Goal: Information Seeking & Learning: Learn about a topic

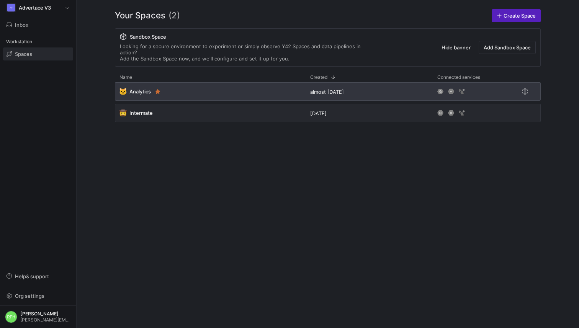
click at [137, 89] on span "Analytics" at bounding box center [140, 92] width 21 height 6
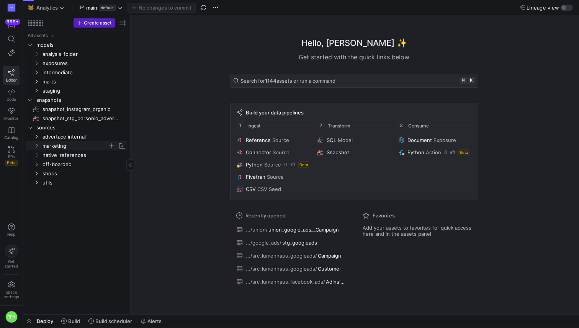
click at [37, 145] on icon "Press SPACE to select this row." at bounding box center [36, 146] width 5 height 5
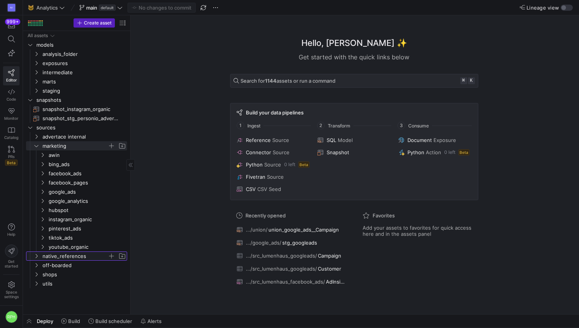
click at [44, 259] on span "native_references" at bounding box center [75, 256] width 65 height 9
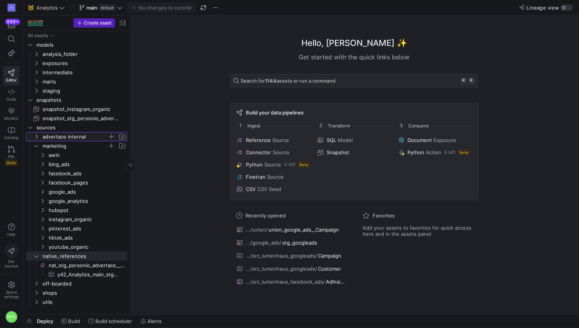
click at [49, 139] on span "advertace internal" at bounding box center [75, 137] width 65 height 9
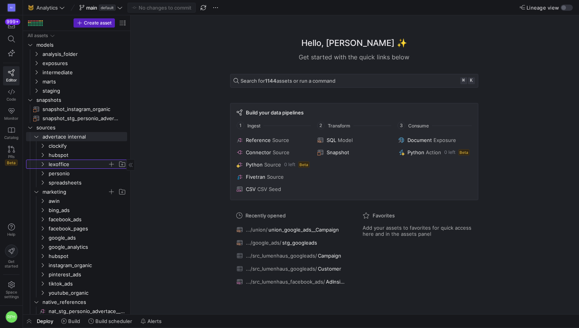
click at [58, 167] on span "lexoffice" at bounding box center [78, 164] width 59 height 9
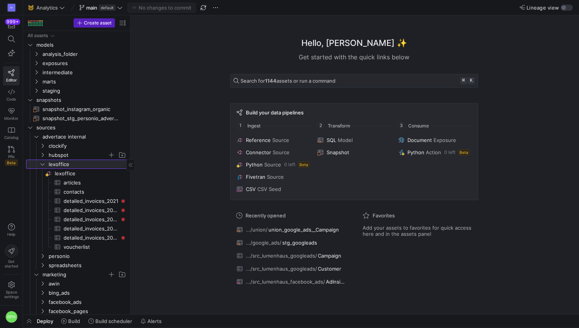
click at [58, 167] on span "lexoffice" at bounding box center [87, 164] width 77 height 9
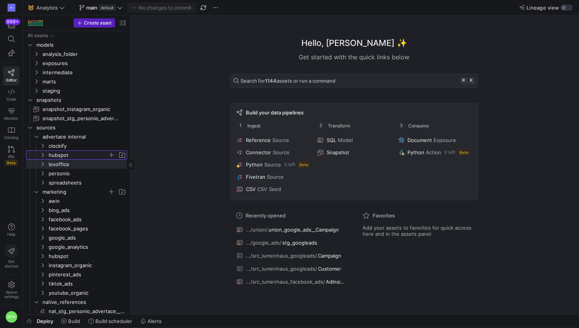
click at [53, 156] on span "hubspot" at bounding box center [78, 155] width 59 height 9
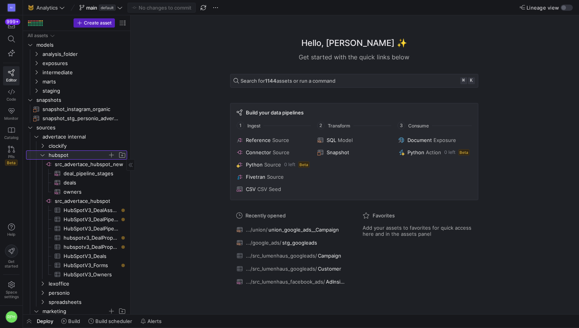
click at [53, 156] on span "hubspot" at bounding box center [78, 155] width 59 height 9
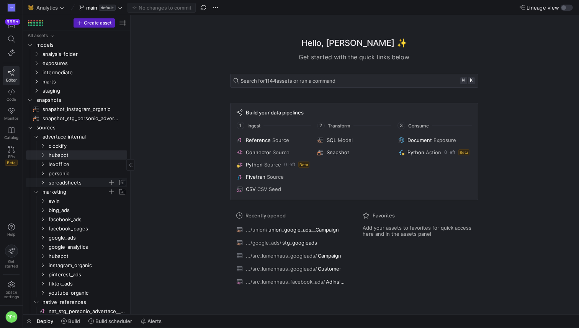
click at [53, 180] on span "spreadsheets" at bounding box center [78, 183] width 59 height 9
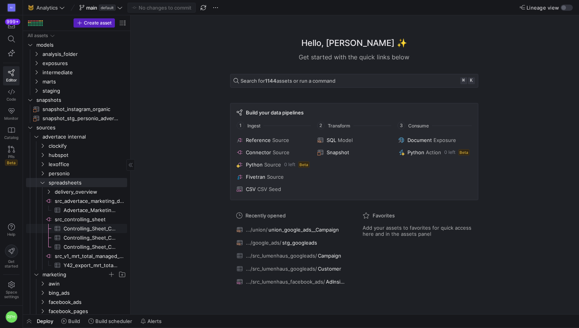
click at [65, 231] on span "Controlling_Sheet_Controlling_Februar​​​​​​​​​" at bounding box center [91, 229] width 55 height 9
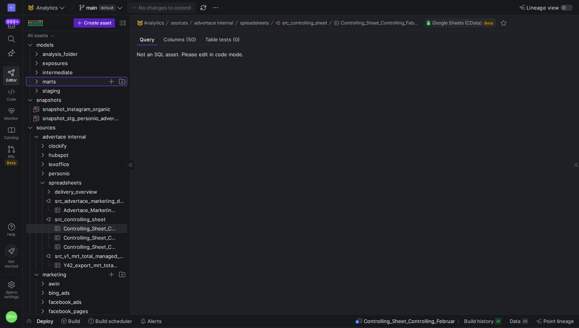
click at [53, 80] on span "marts" at bounding box center [75, 81] width 65 height 9
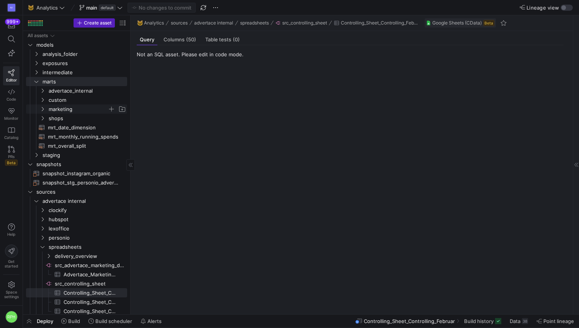
click at [54, 112] on span "marketing" at bounding box center [78, 109] width 59 height 9
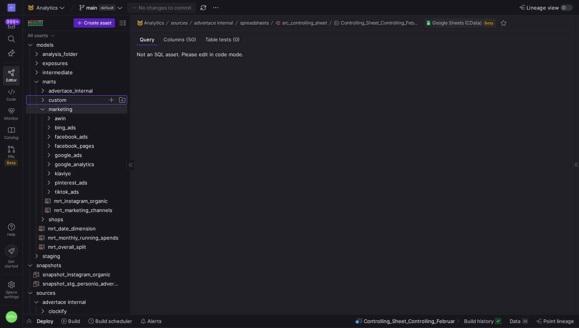
click at [53, 98] on span "custom" at bounding box center [78, 100] width 59 height 9
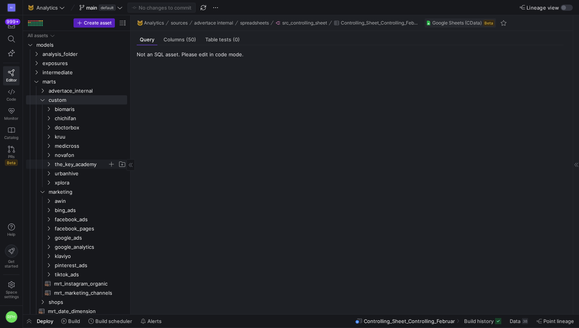
click at [74, 162] on span "the_key_academy" at bounding box center [81, 164] width 53 height 9
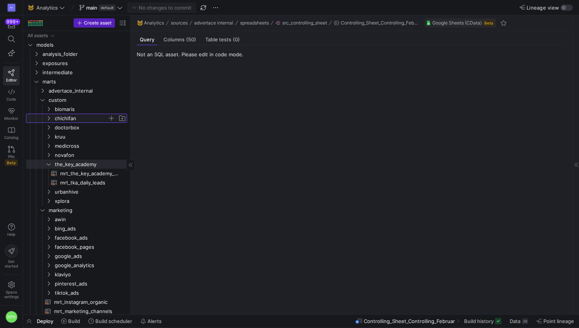
click at [87, 117] on span "chichifan" at bounding box center [81, 118] width 53 height 9
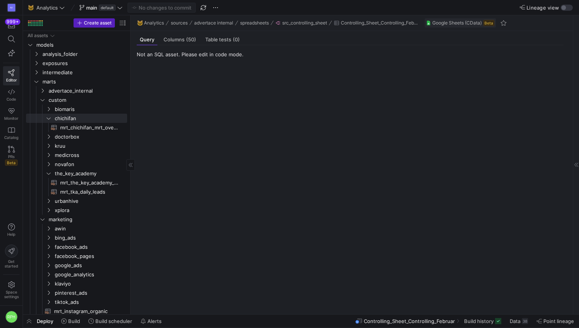
click at [85, 127] on span "mrt_chichifan_mrt_overall_running_spend​​​​​​​​​​" at bounding box center [89, 127] width 58 height 9
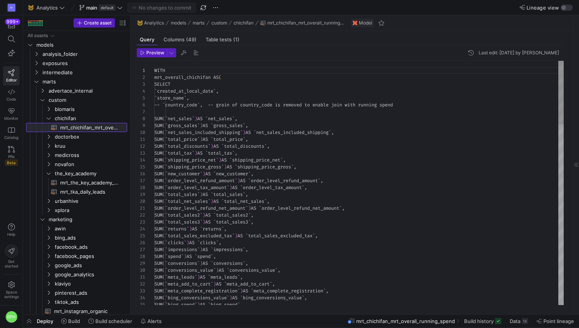
scroll to position [69, 0]
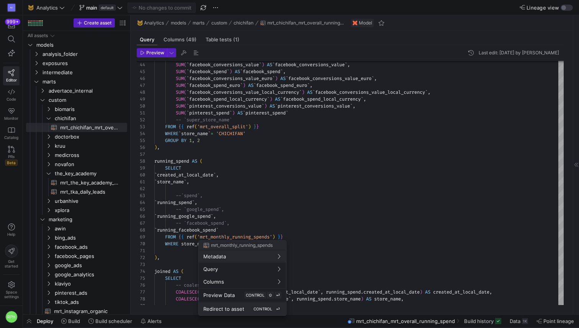
click at [225, 310] on span "Redirect to asset" at bounding box center [224, 309] width 41 height 6
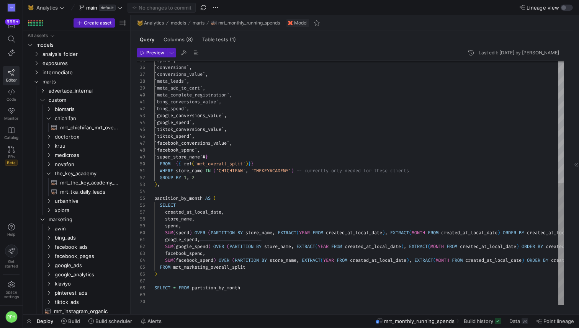
scroll to position [38, 0]
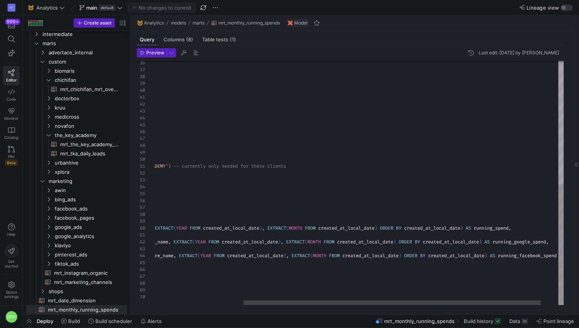
type textarea "WITH mrt_overall_chichifan AS ( SELECT `created_at_local_date`, `store_name`, -…"
